Goal: Transaction & Acquisition: Subscribe to service/newsletter

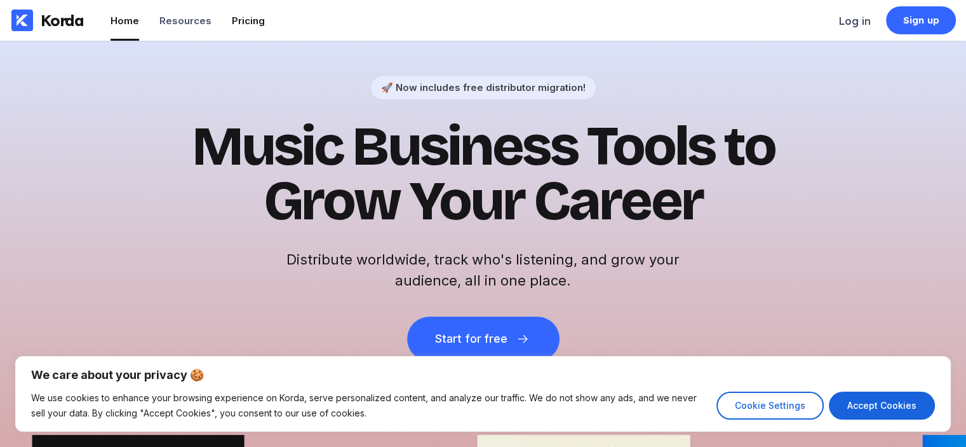
click at [236, 25] on div "Pricing" at bounding box center [248, 21] width 33 height 12
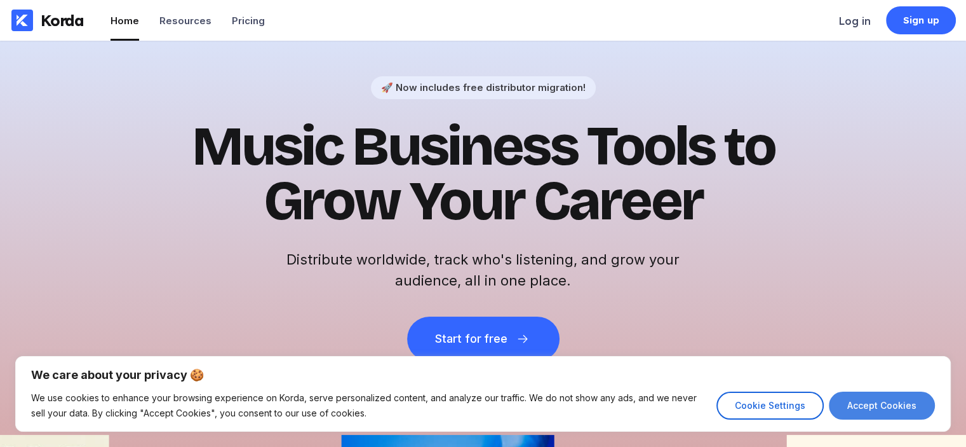
click at [867, 406] on button "Accept Cookies" at bounding box center [882, 405] width 106 height 28
checkbox input "true"
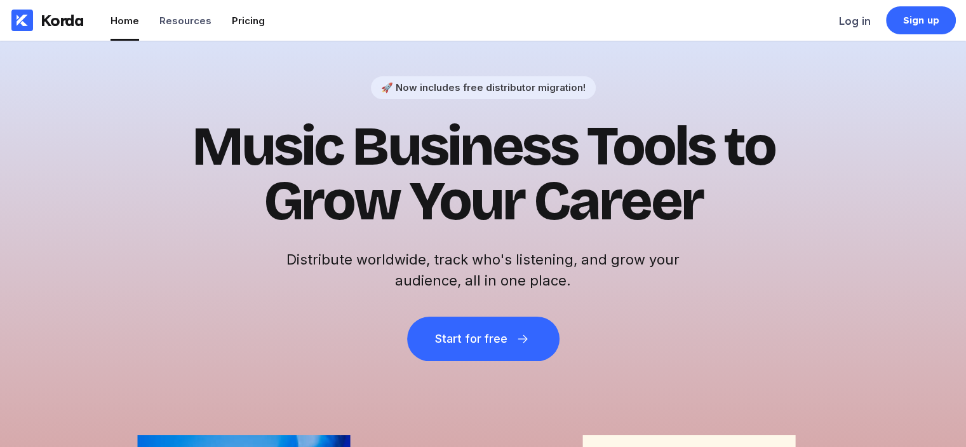
click at [240, 27] on li "Pricing" at bounding box center [248, 20] width 33 height 41
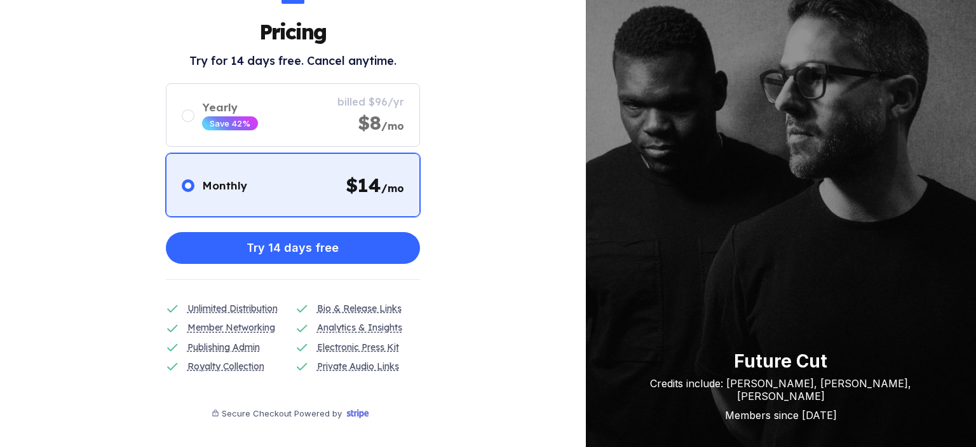
scroll to position [57, 0]
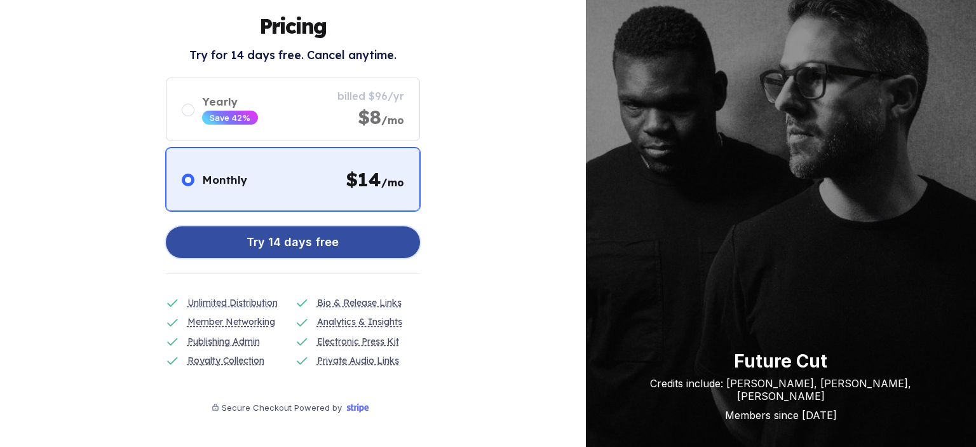
click at [371, 233] on button "Try 14 days free" at bounding box center [293, 242] width 254 height 32
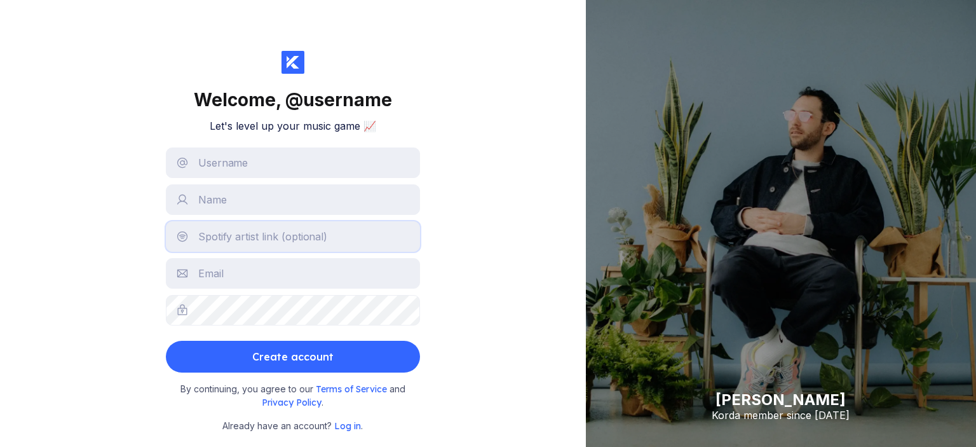
drag, startPoint x: 246, startPoint y: 228, endPoint x: 287, endPoint y: 165, distance: 75.4
click at [287, 165] on form "Create account" at bounding box center [293, 259] width 254 height 225
click at [287, 165] on input "text" at bounding box center [293, 162] width 254 height 30
type input "jamesstjon"
click at [271, 190] on input "text" at bounding box center [293, 199] width 254 height 30
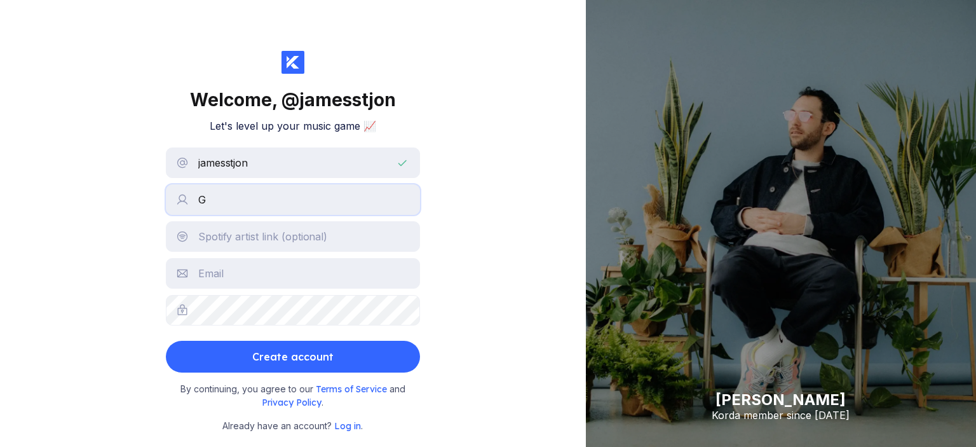
type input "[PERSON_NAME]"
click at [242, 245] on input "text" at bounding box center [293, 236] width 254 height 30
click at [248, 269] on input "text" at bounding box center [293, 273] width 254 height 30
drag, startPoint x: 267, startPoint y: 277, endPoint x: 192, endPoint y: 278, distance: 75.6
click at [192, 278] on input "[EMAIL_ADDRESS][DOMAIN_NAME]" at bounding box center [293, 273] width 254 height 30
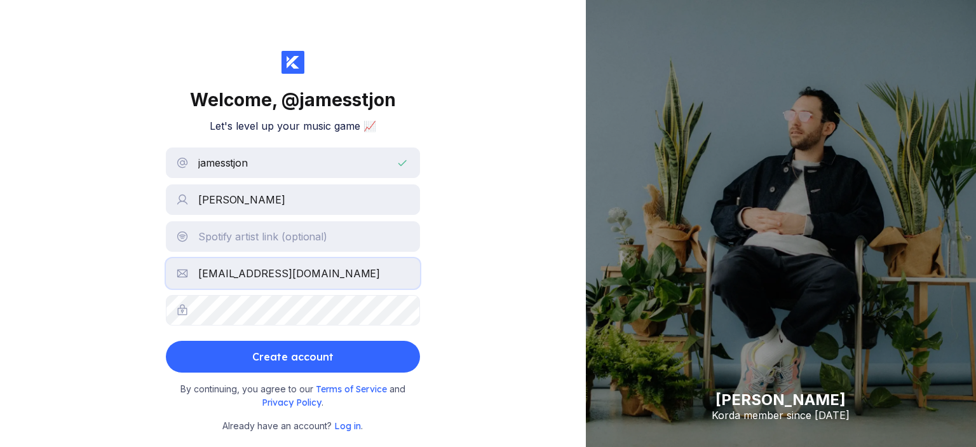
type input "[EMAIL_ADDRESS][DOMAIN_NAME]"
click at [70, 243] on div "Welcome, @ jamesstjon Let's level up your music game 📈 jamesstjon [PERSON_NAME]…" at bounding box center [293, 223] width 586 height 447
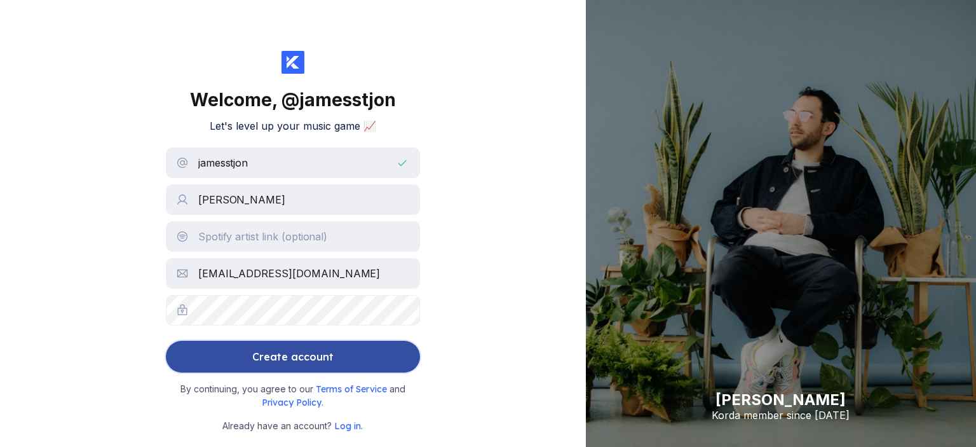
click at [233, 353] on button "Create account" at bounding box center [293, 357] width 254 height 32
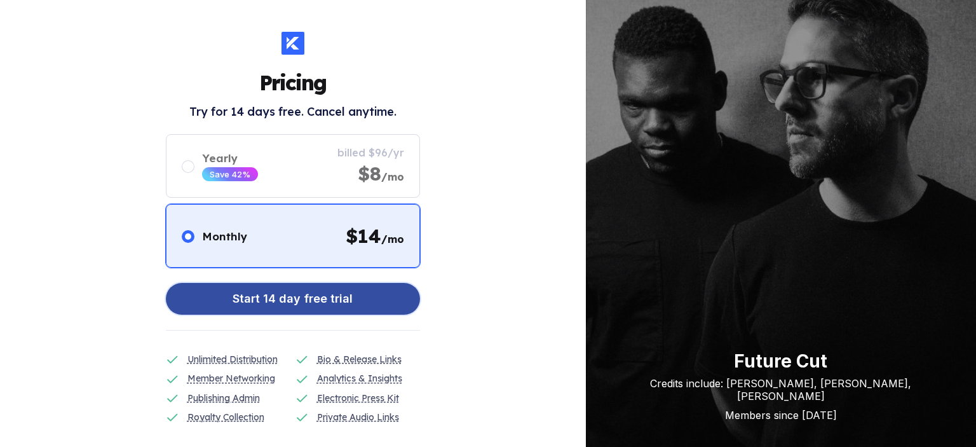
click at [374, 290] on button "Start 14 day free trial" at bounding box center [293, 299] width 254 height 32
